Goal: Task Accomplishment & Management: Use online tool/utility

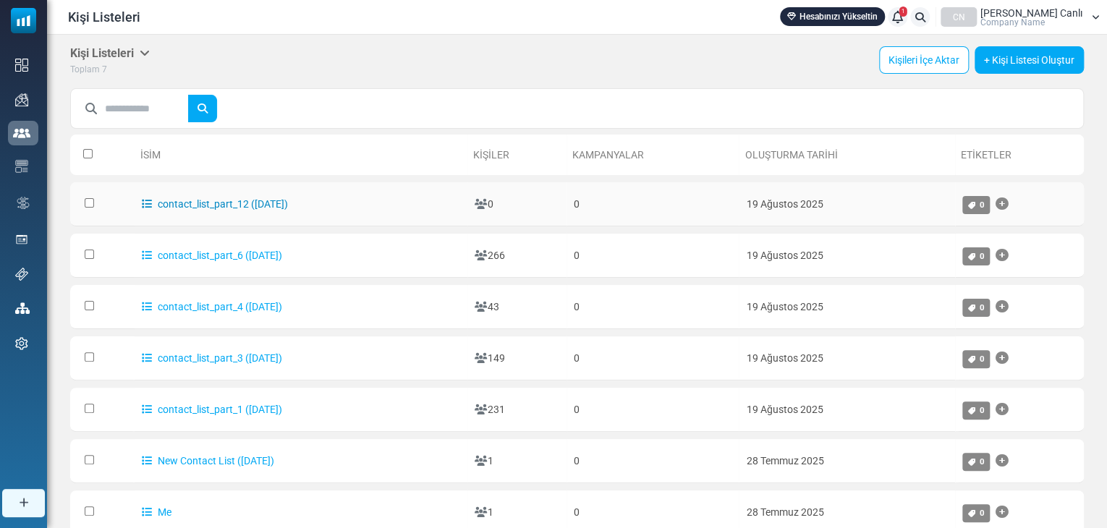
click at [142, 199] on icon at bounding box center [147, 204] width 10 height 10
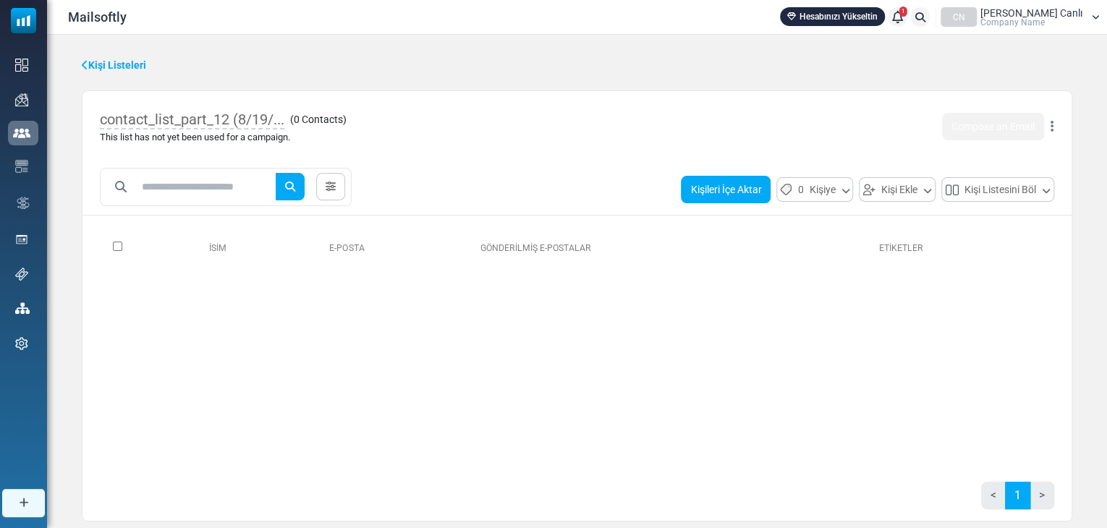
click at [716, 184] on button "Kişileri İçe Aktar" at bounding box center [726, 189] width 90 height 27
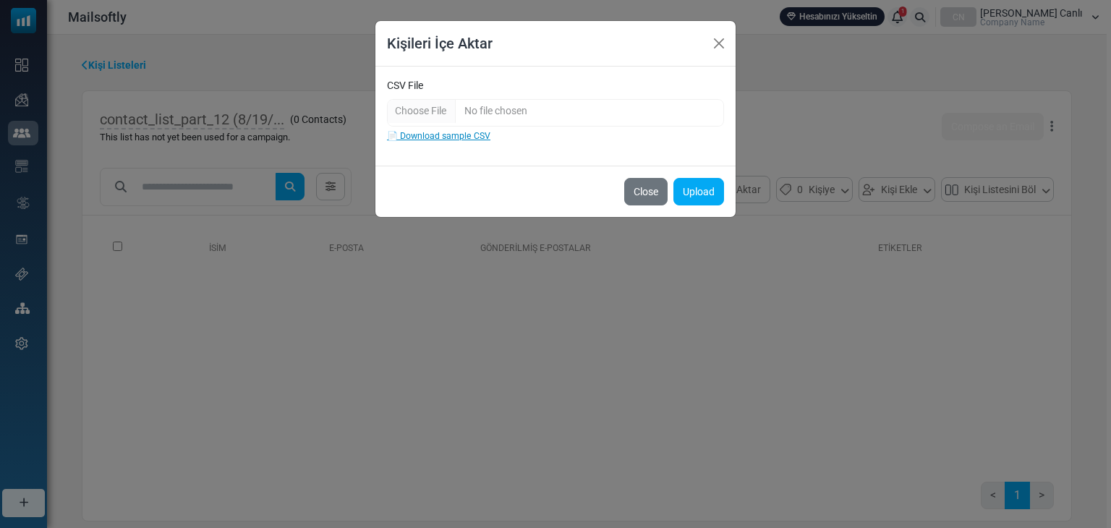
click at [454, 131] on link "📄 Download sample CSV" at bounding box center [438, 136] width 103 height 10
click at [415, 111] on input "CSV File" at bounding box center [555, 112] width 337 height 27
click at [696, 192] on button "Upload" at bounding box center [698, 191] width 51 height 27
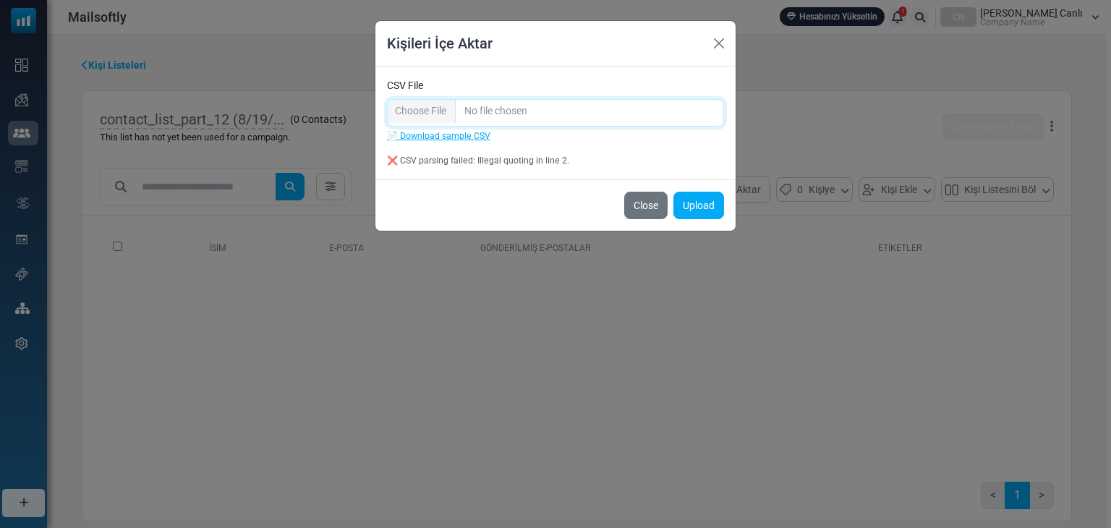
click at [579, 111] on input "CSV File" at bounding box center [555, 112] width 337 height 27
type input "**********"
click at [706, 203] on button "Upload" at bounding box center [698, 205] width 51 height 27
click at [720, 38] on button "Close" at bounding box center [719, 44] width 22 height 22
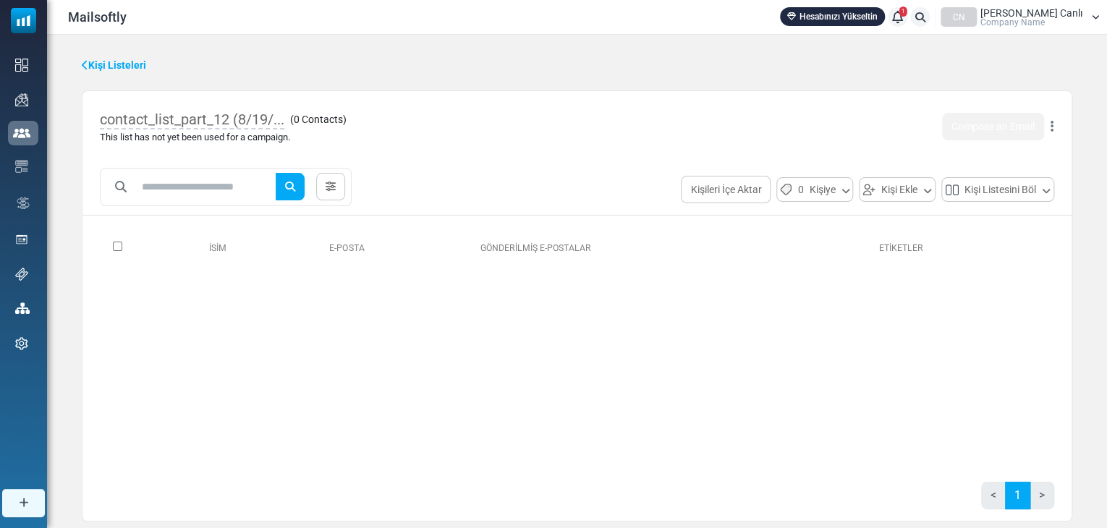
click at [502, 293] on div "İsim E-Posta Gönderilmiş E-Postalar Etiketler 0 Selected Assign Tag Add to Anot…" at bounding box center [577, 342] width 954 height 231
